Goal: Information Seeking & Learning: Learn about a topic

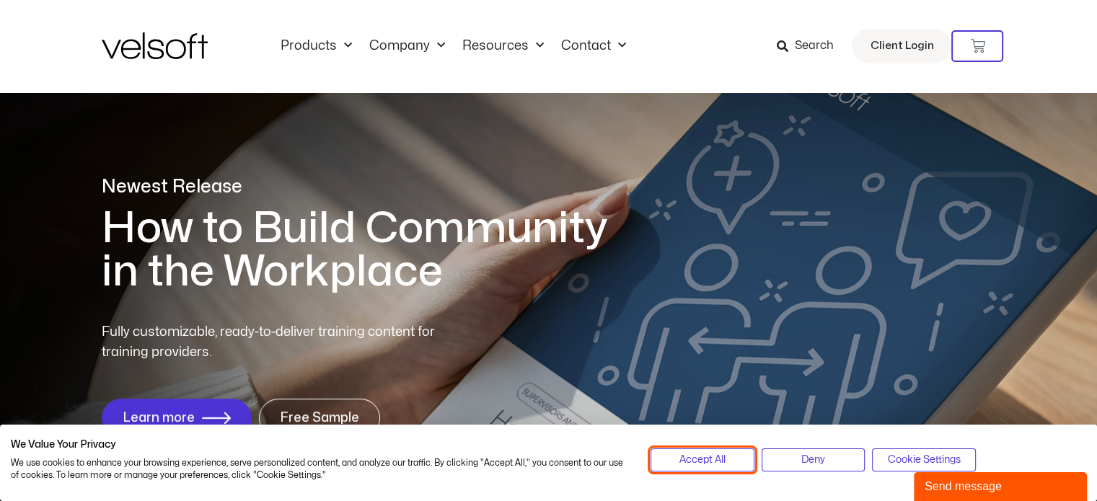
click at [701, 459] on span "Accept All" at bounding box center [702, 460] width 46 height 16
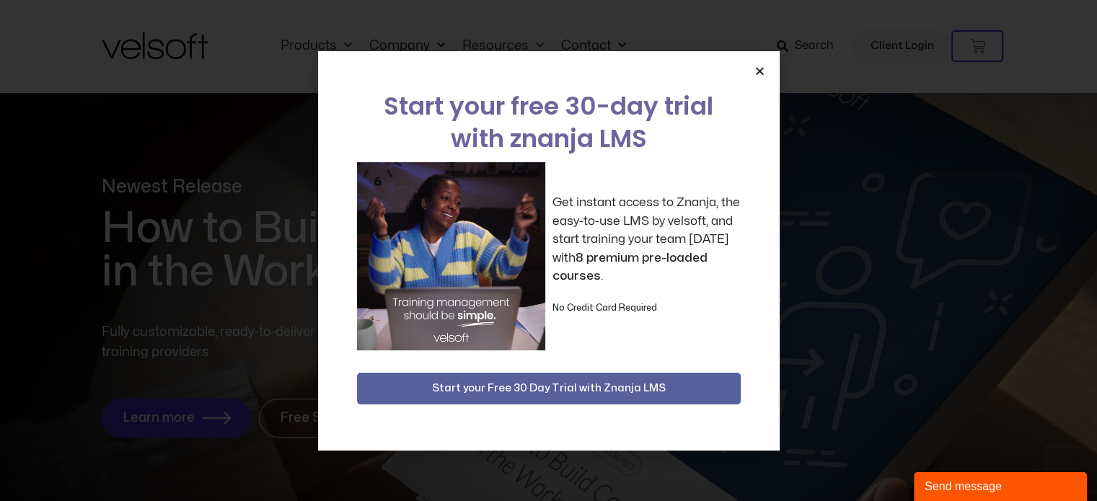
click at [753, 70] on div "Start your free 30-day trial with znanja LMS Get instant access to Znanja, the …" at bounding box center [549, 251] width 462 height 400
click at [757, 72] on icon "Close" at bounding box center [759, 71] width 11 height 11
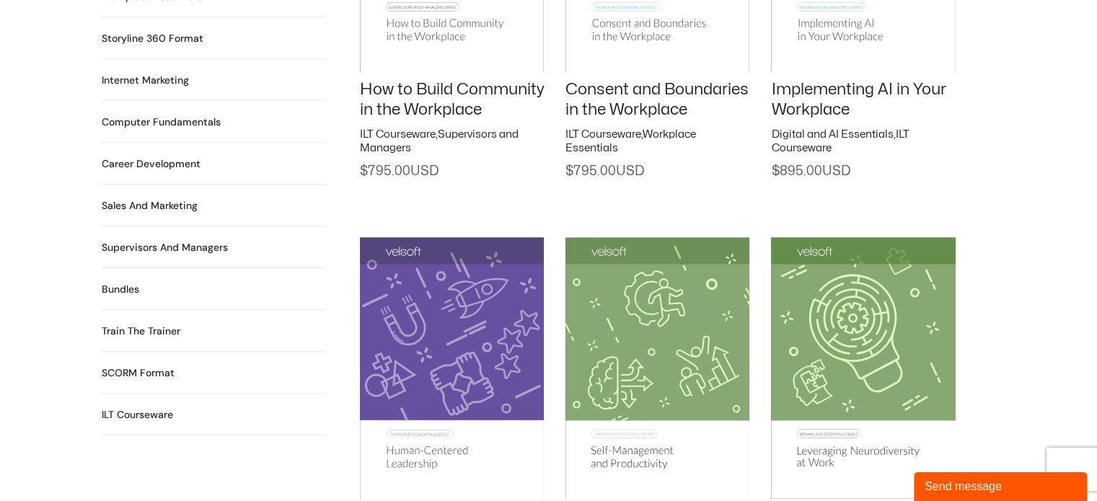
scroll to position [1298, 0]
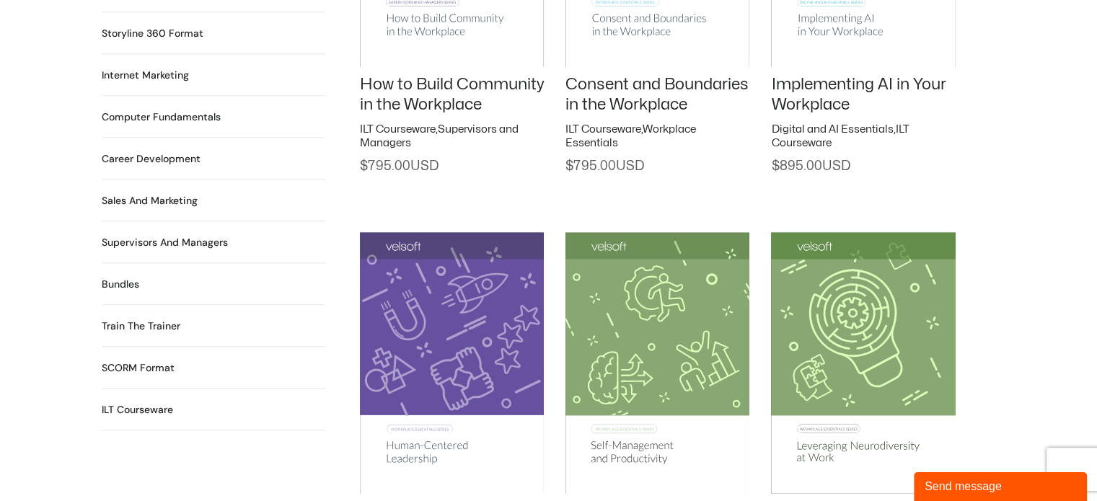
click at [146, 402] on h2 "ILT Courseware 531 Products" at bounding box center [137, 409] width 71 height 15
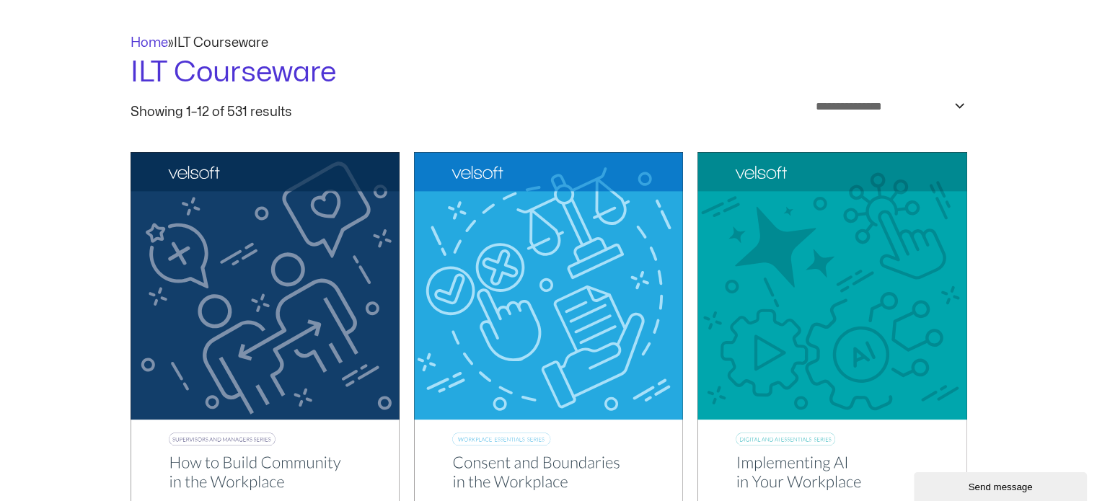
scroll to position [48, 0]
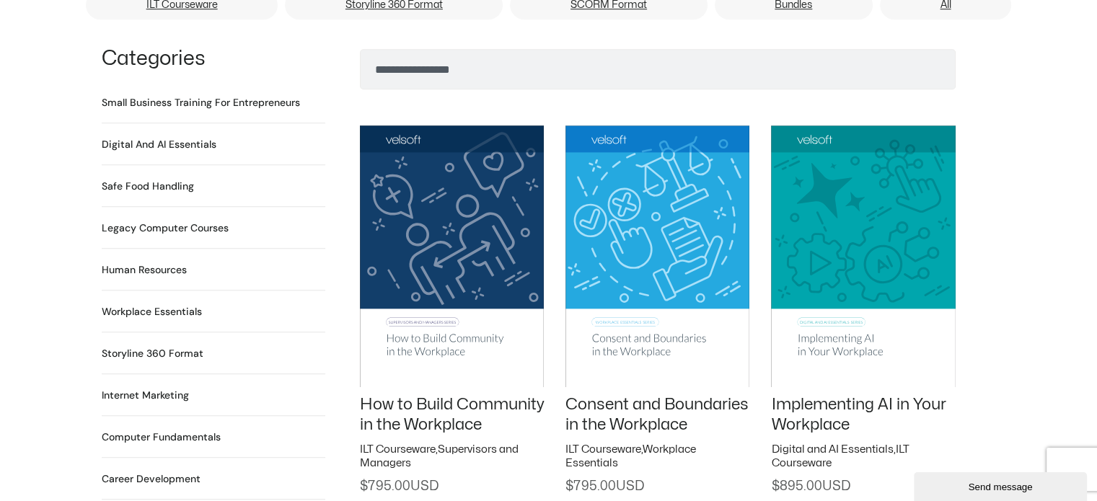
scroll to position [961, 0]
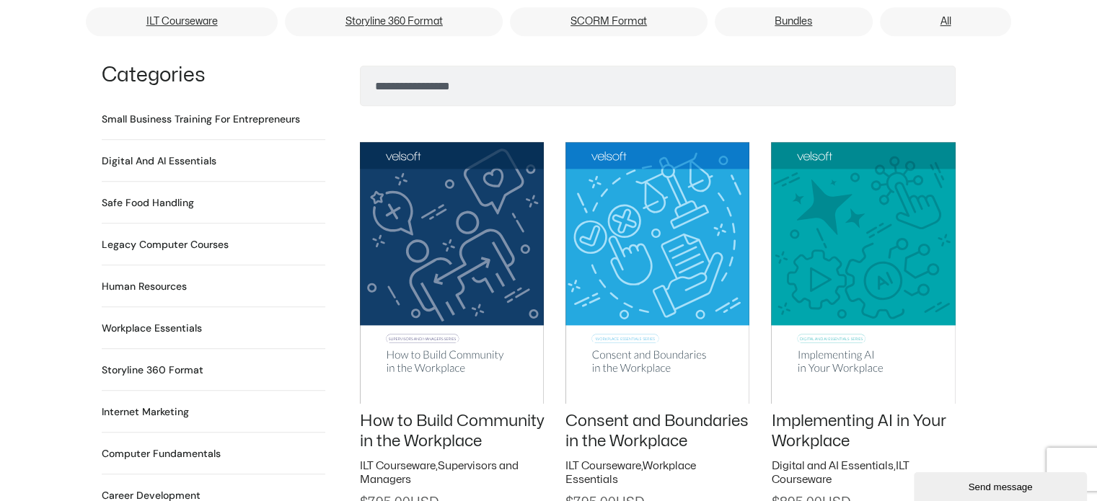
click at [188, 112] on h2 "Small Business Training for Entrepreneurs 22 Products" at bounding box center [201, 119] width 198 height 15
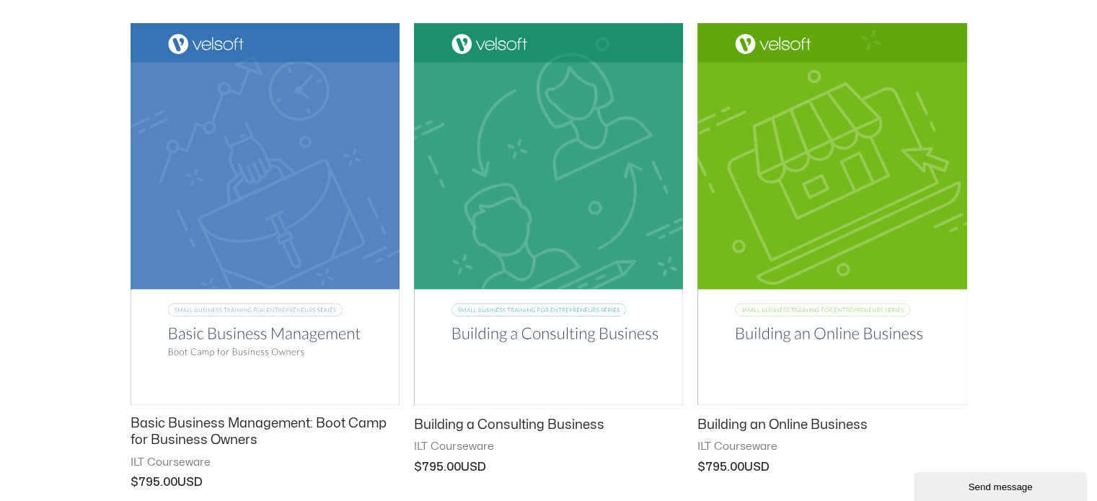
scroll to position [288, 0]
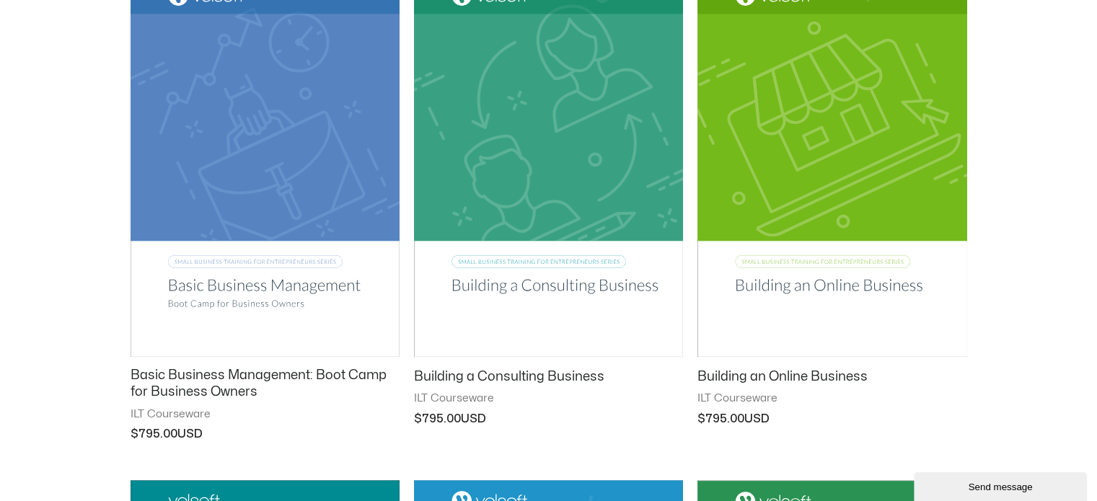
click at [268, 294] on img at bounding box center [265, 166] width 269 height 382
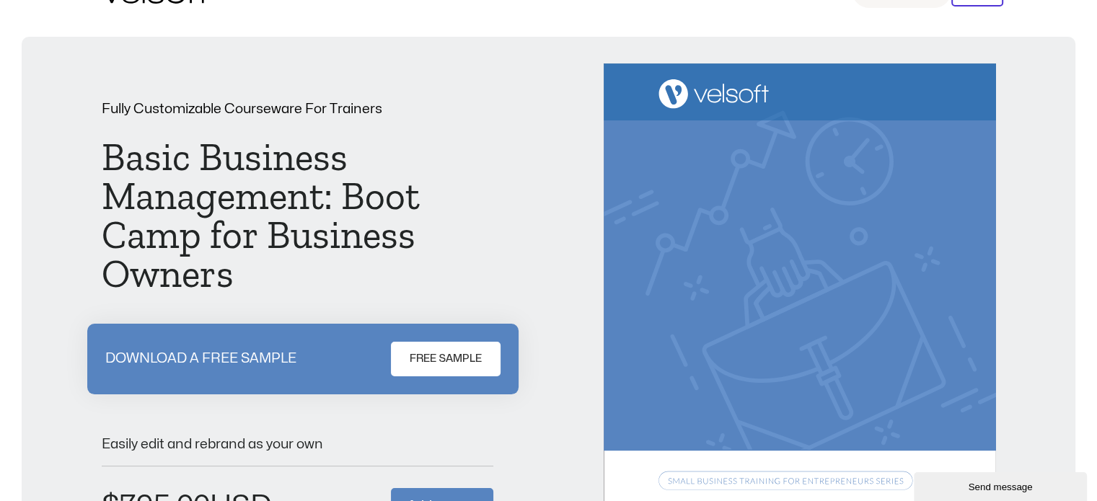
scroll to position [48, 0]
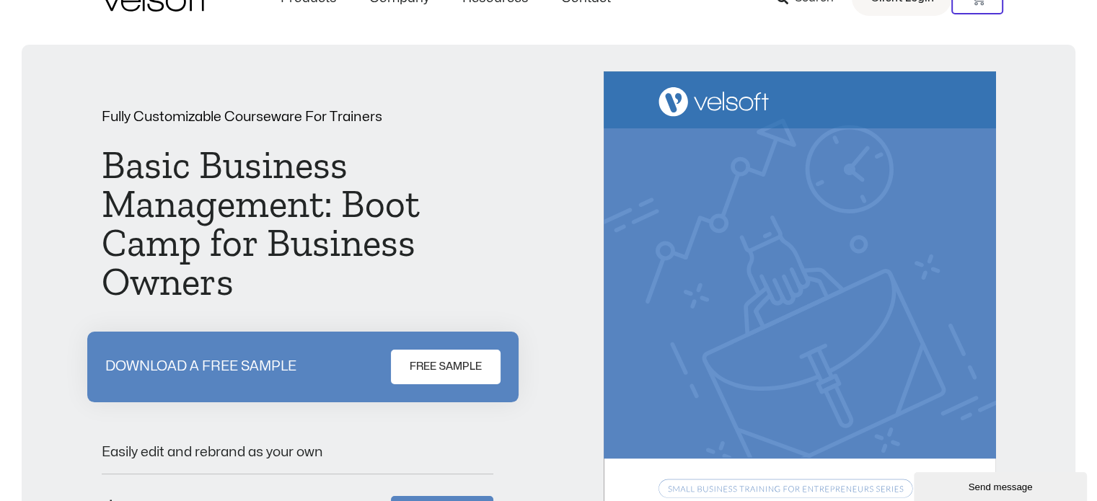
click at [452, 369] on span "FREE SAMPLE" at bounding box center [446, 366] width 72 height 17
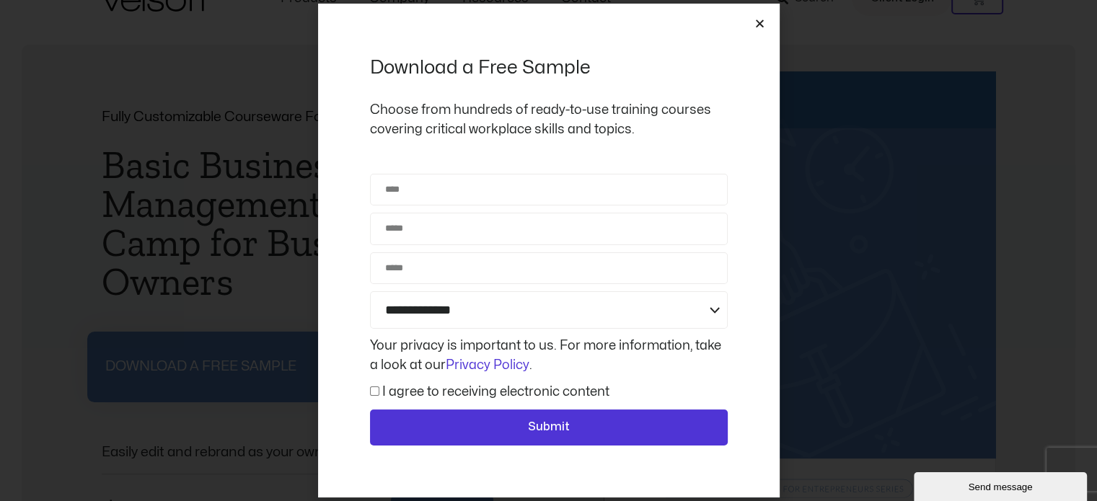
click at [762, 24] on icon "Close" at bounding box center [759, 23] width 11 height 11
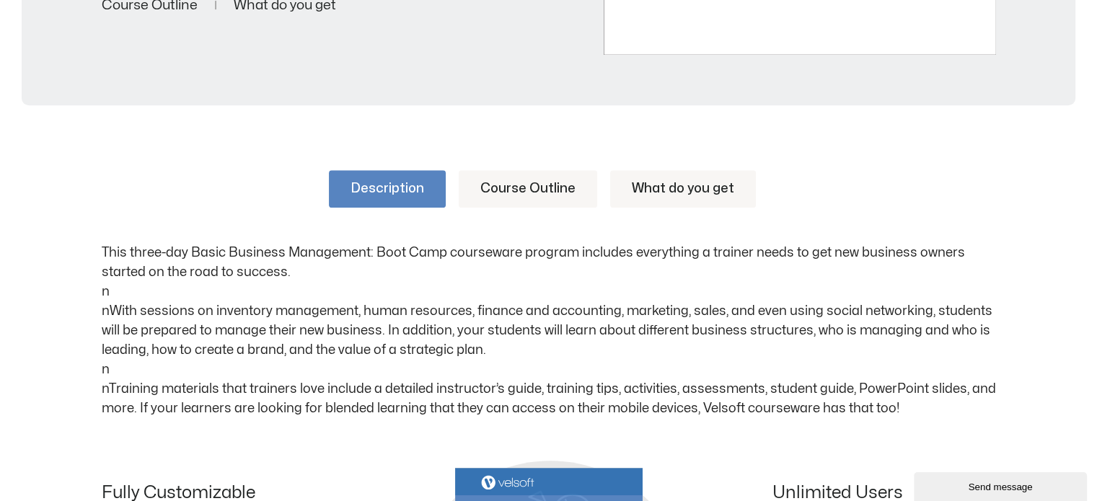
scroll to position [625, 0]
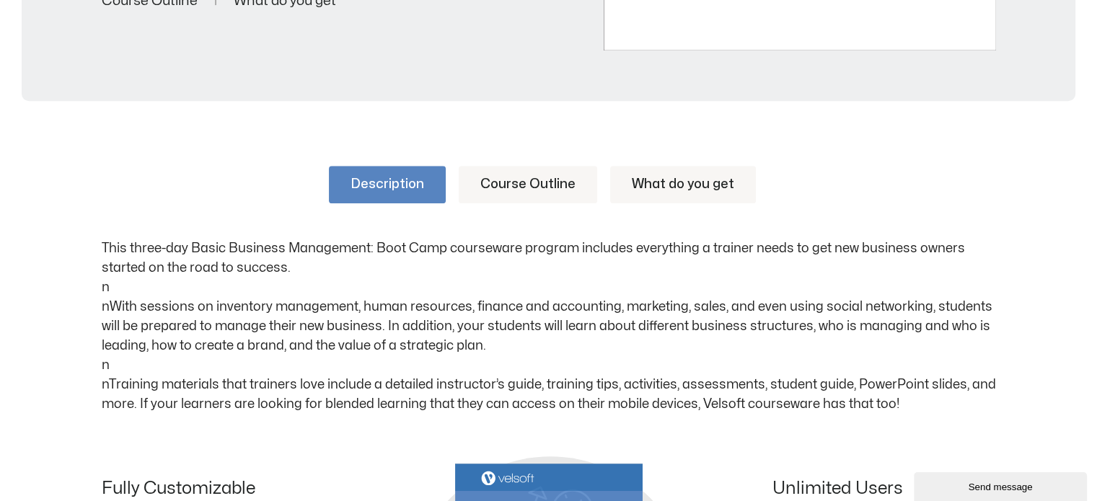
click at [532, 184] on link "Course Outline" at bounding box center [528, 185] width 138 height 38
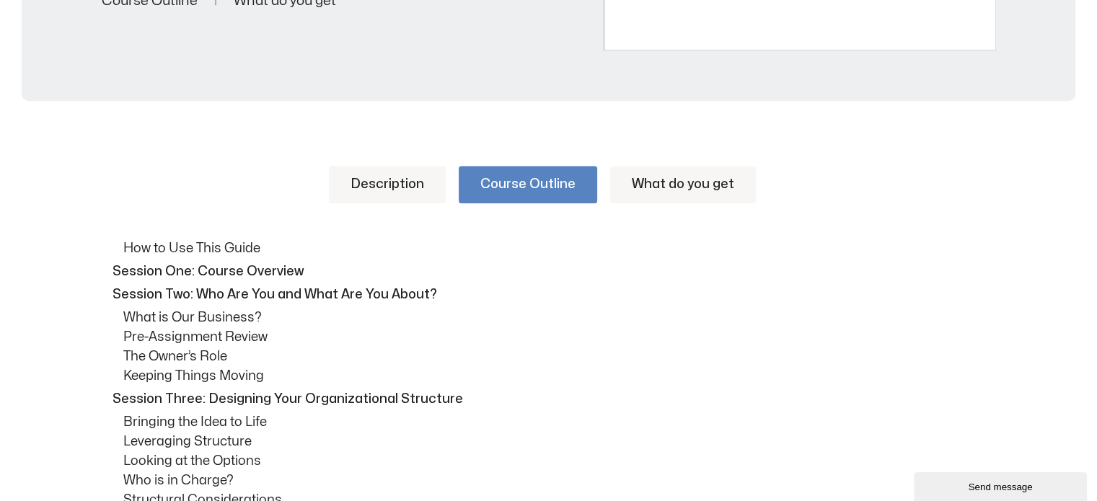
click at [653, 181] on link "What do you get" at bounding box center [683, 185] width 146 height 38
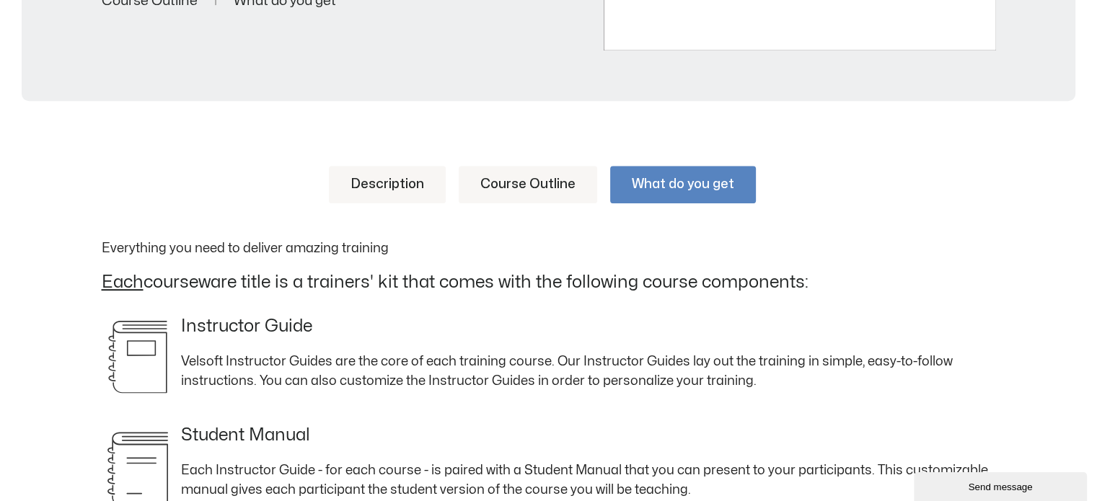
click at [392, 177] on link "Description" at bounding box center [387, 185] width 117 height 38
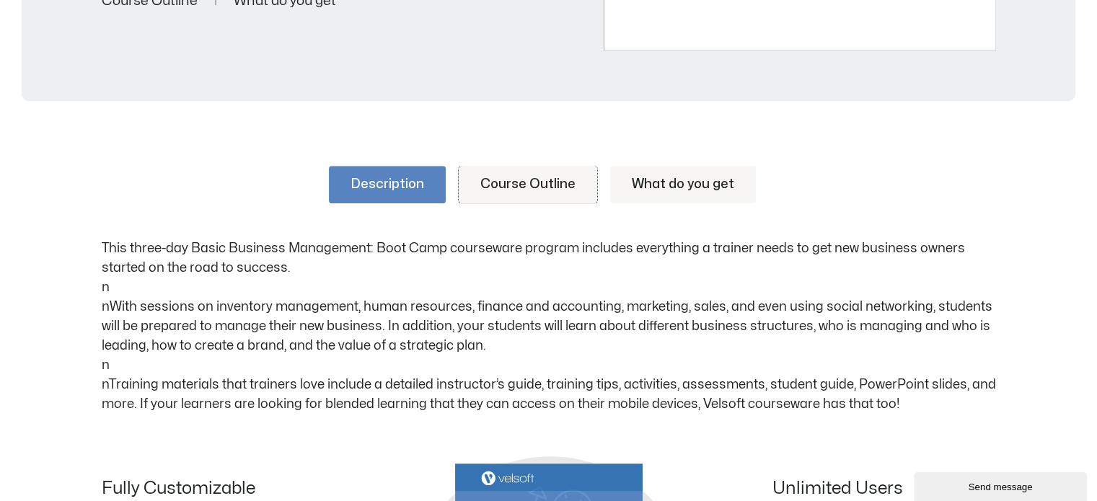
drag, startPoint x: 495, startPoint y: 179, endPoint x: 603, endPoint y: 184, distance: 108.3
click at [496, 179] on link "Course Outline" at bounding box center [528, 185] width 138 height 38
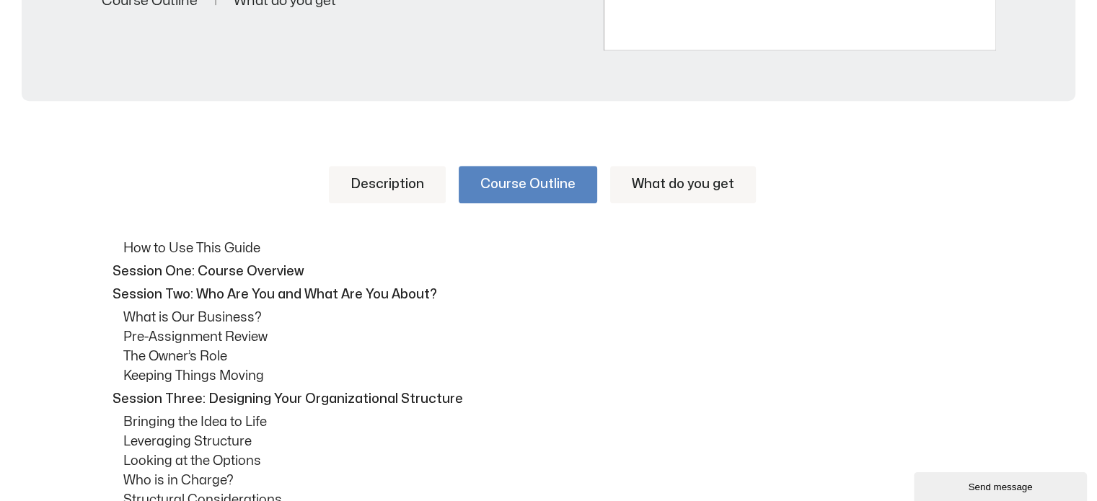
click at [666, 185] on link "What do you get" at bounding box center [683, 185] width 146 height 38
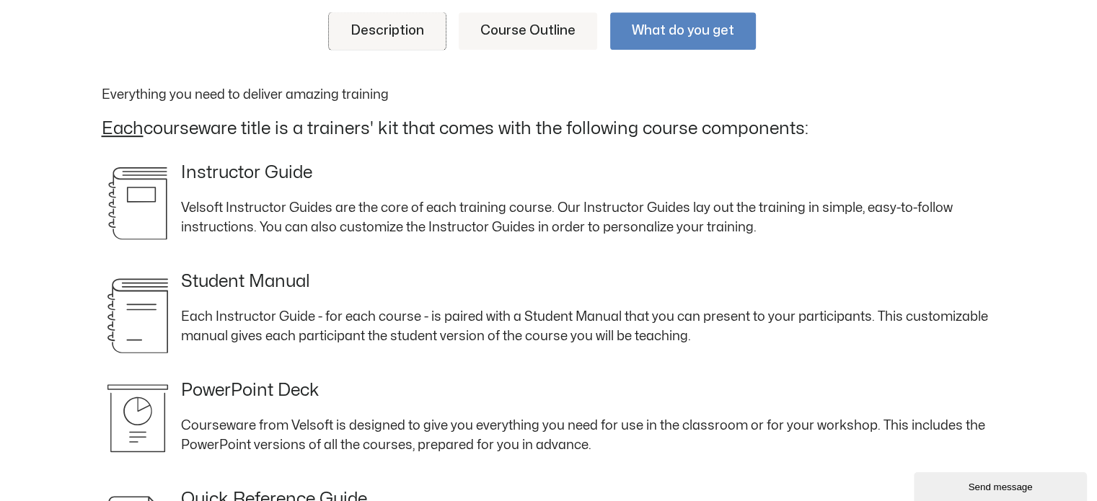
scroll to position [769, 0]
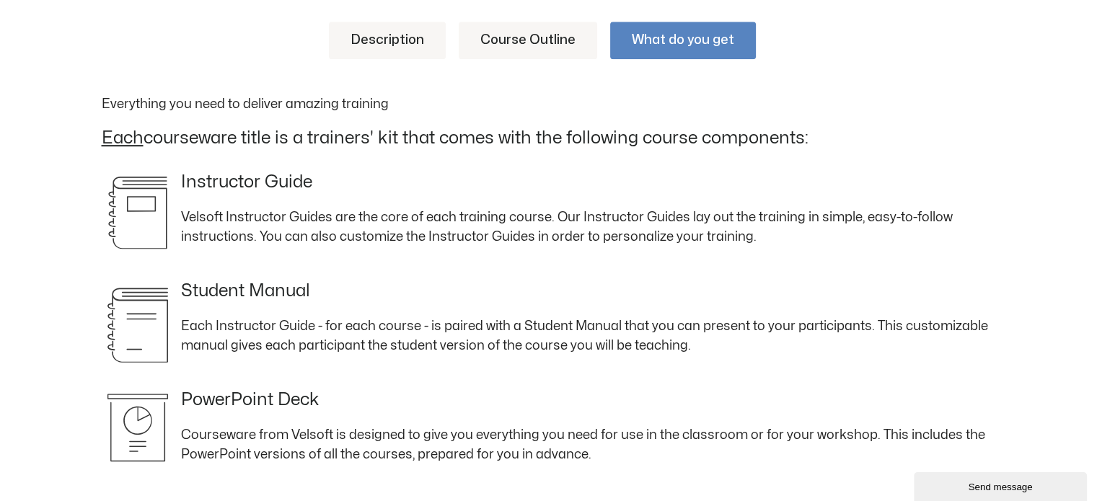
click at [384, 36] on link "Description" at bounding box center [387, 41] width 117 height 38
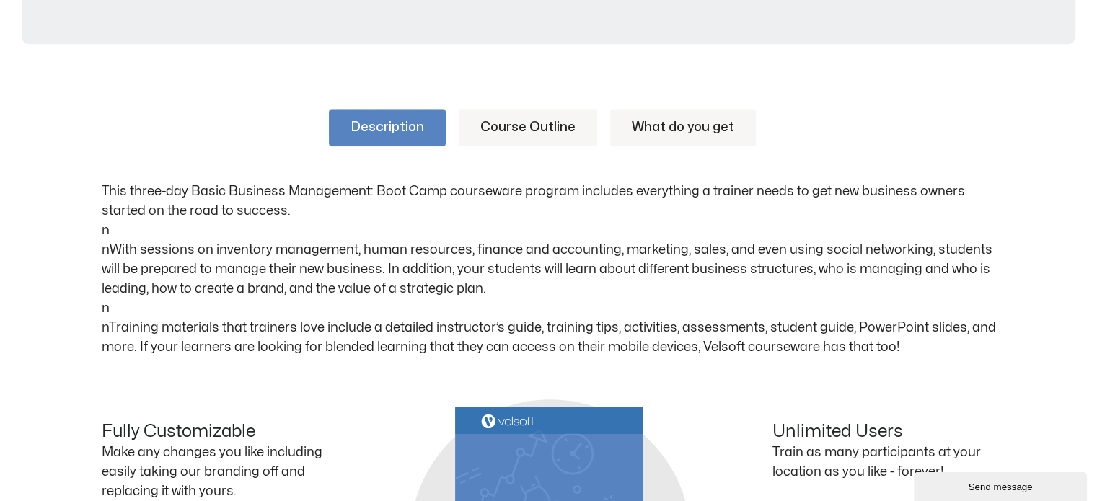
scroll to position [577, 0]
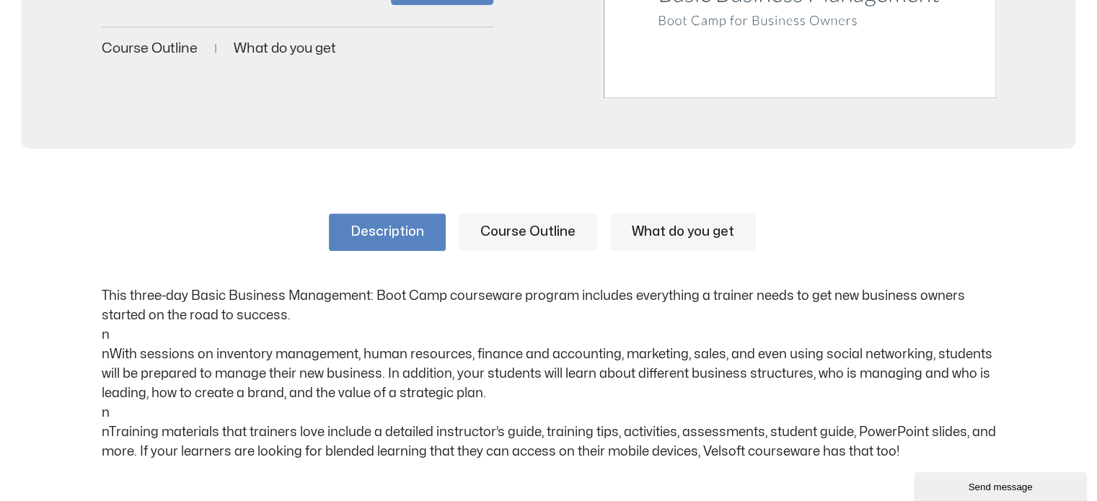
click at [671, 230] on link "What do you get" at bounding box center [683, 232] width 146 height 38
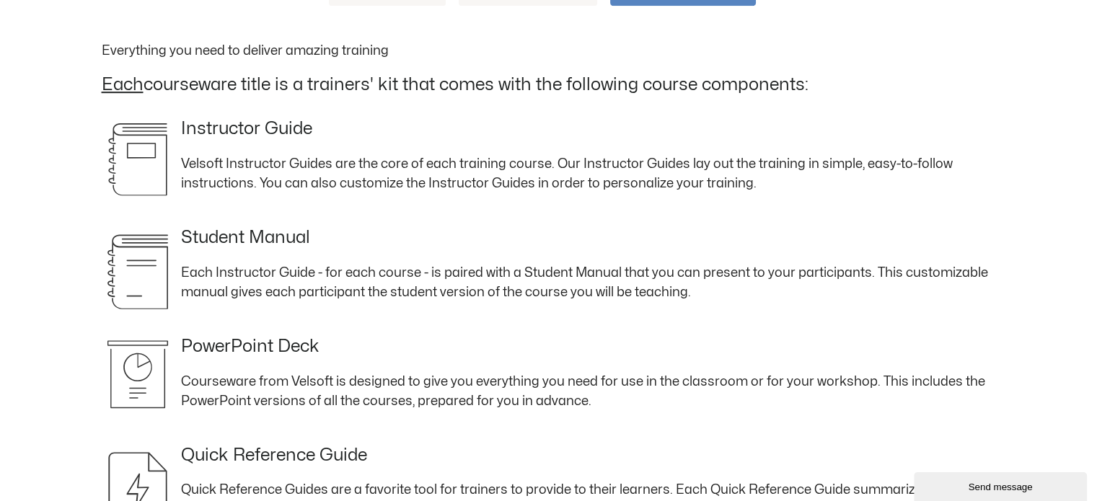
scroll to position [817, 0]
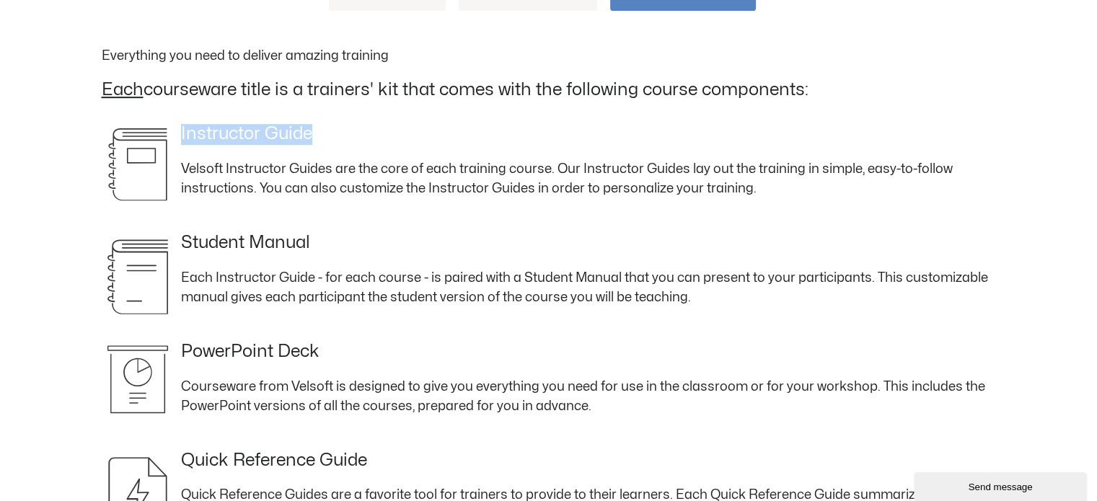
drag, startPoint x: 180, startPoint y: 131, endPoint x: 243, endPoint y: 191, distance: 87.2
click at [316, 140] on div "Instructor Guide Velsoft Instructor Guides are the core of each training course…" at bounding box center [549, 161] width 894 height 74
drag, startPoint x: 182, startPoint y: 237, endPoint x: 321, endPoint y: 234, distance: 139.2
click at [321, 234] on div "Student Manual Each Instructor Guide - for each course - is paired with a Stude…" at bounding box center [549, 270] width 894 height 74
click at [181, 347] on h4 "PowerPoint Deck" at bounding box center [250, 352] width 138 height 21
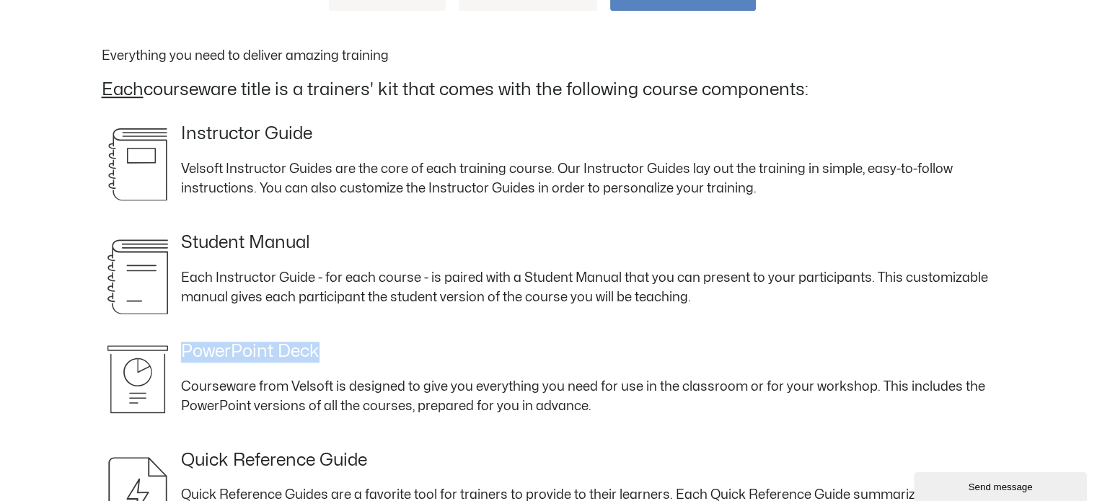
drag, startPoint x: 182, startPoint y: 348, endPoint x: 308, endPoint y: 281, distance: 142.6
click at [343, 366] on div "PowerPoint Deck Courseware from Velsoft is designed to give you everything you …" at bounding box center [549, 379] width 894 height 74
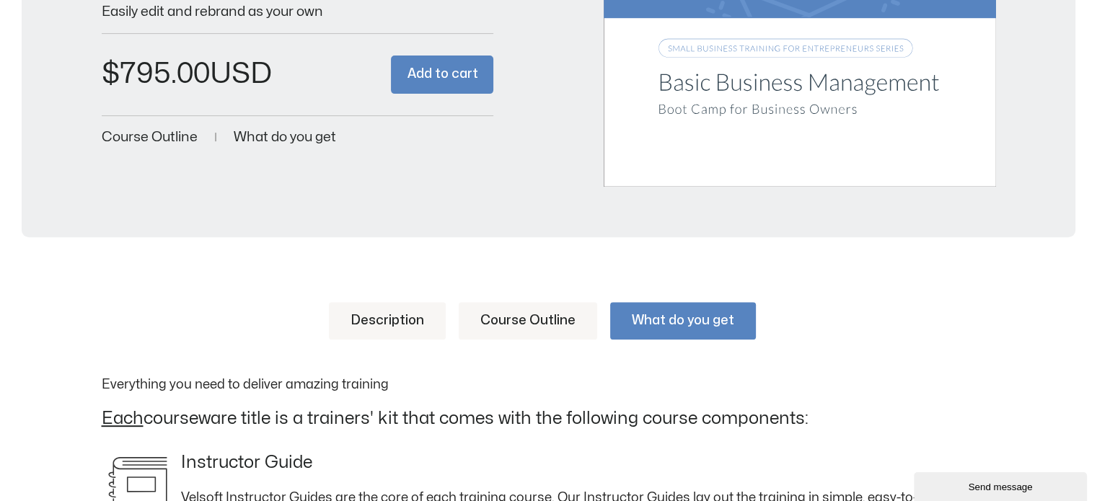
scroll to position [480, 0]
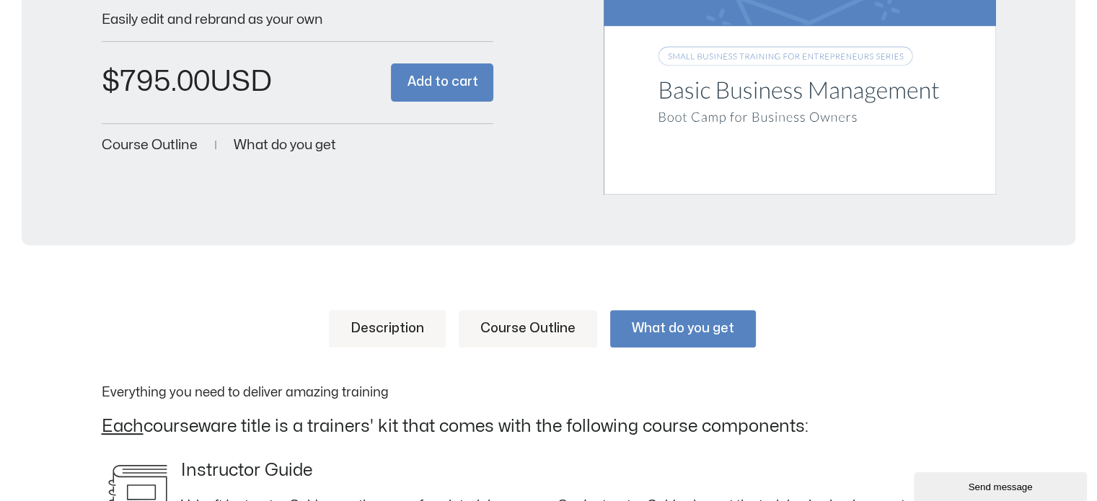
click at [523, 319] on link "Course Outline" at bounding box center [528, 329] width 138 height 38
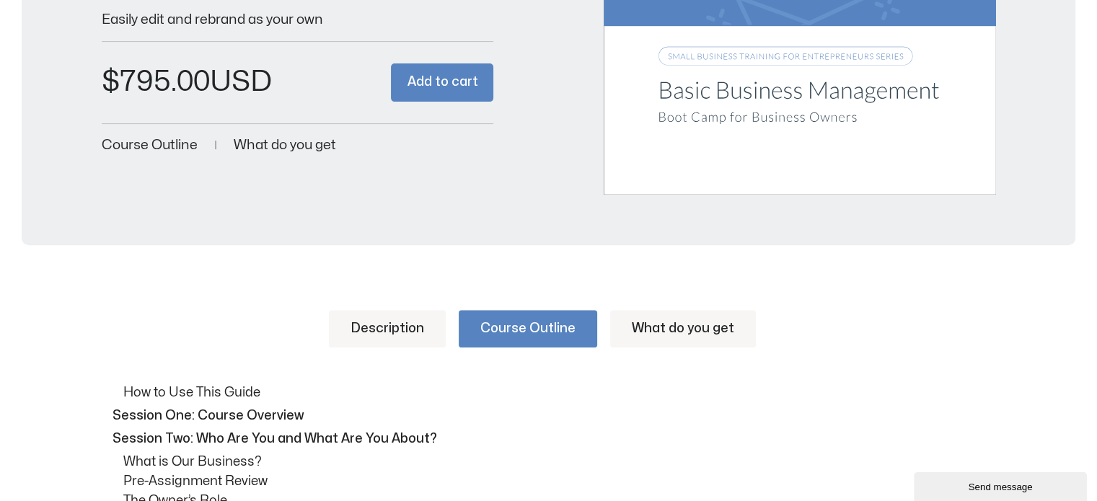
click at [661, 328] on link "What do you get" at bounding box center [683, 329] width 146 height 38
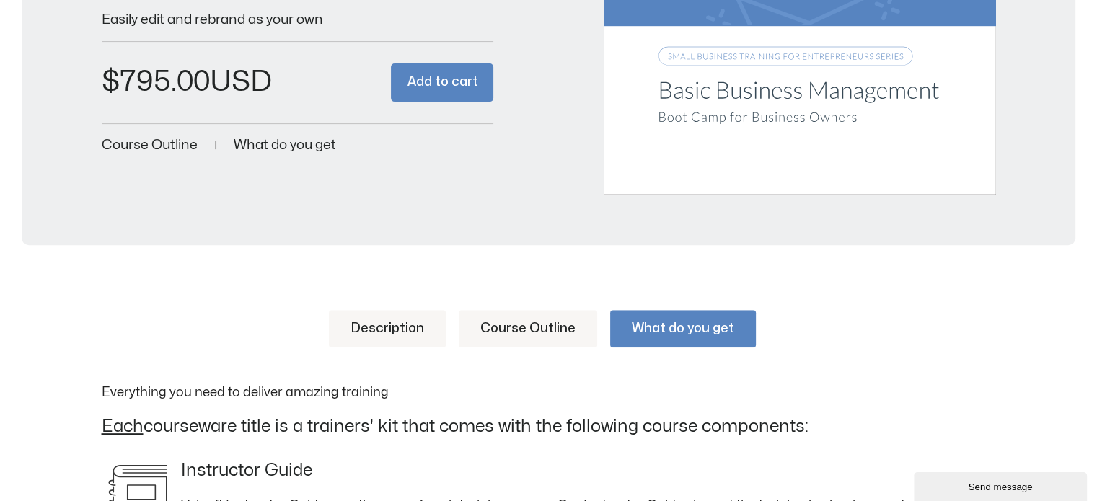
click at [405, 328] on link "Description" at bounding box center [387, 329] width 117 height 38
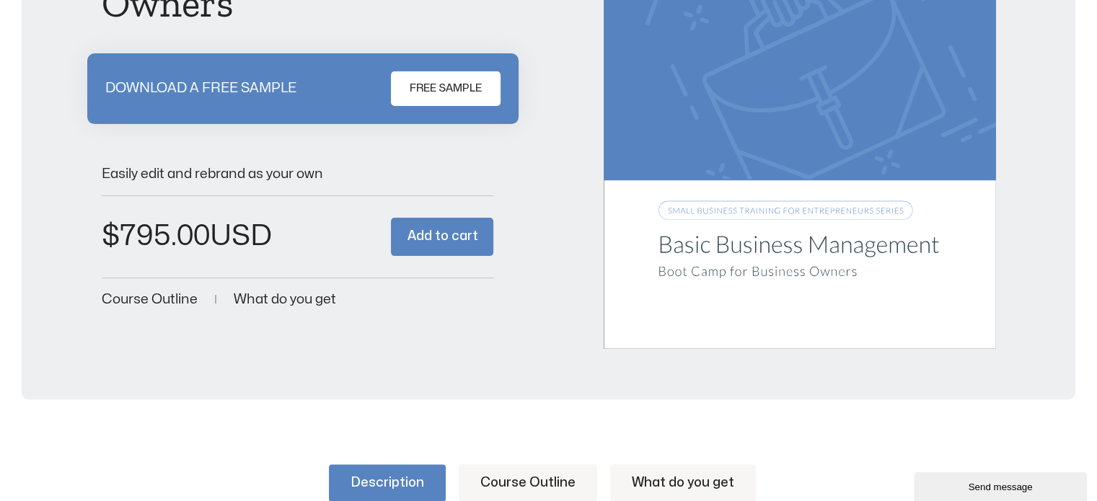
scroll to position [0, 0]
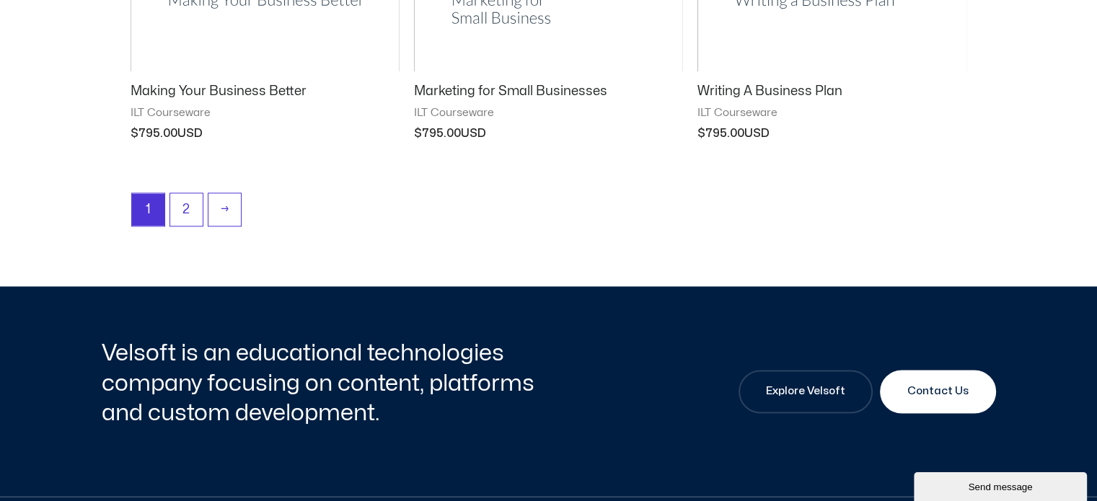
scroll to position [2164, 0]
